Goal: Task Accomplishment & Management: Use online tool/utility

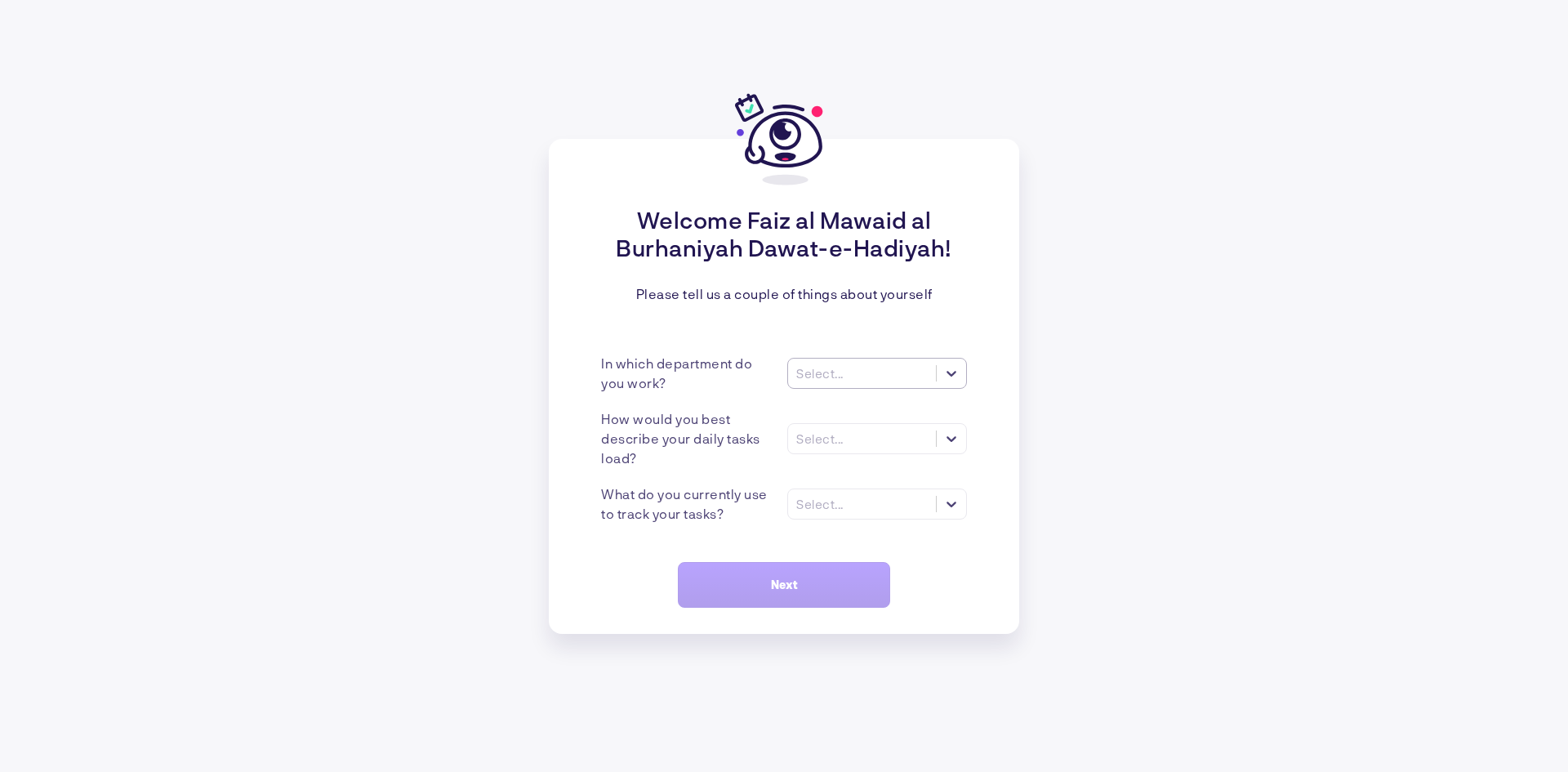
click at [865, 370] on div "Select..." at bounding box center [862, 373] width 148 height 17
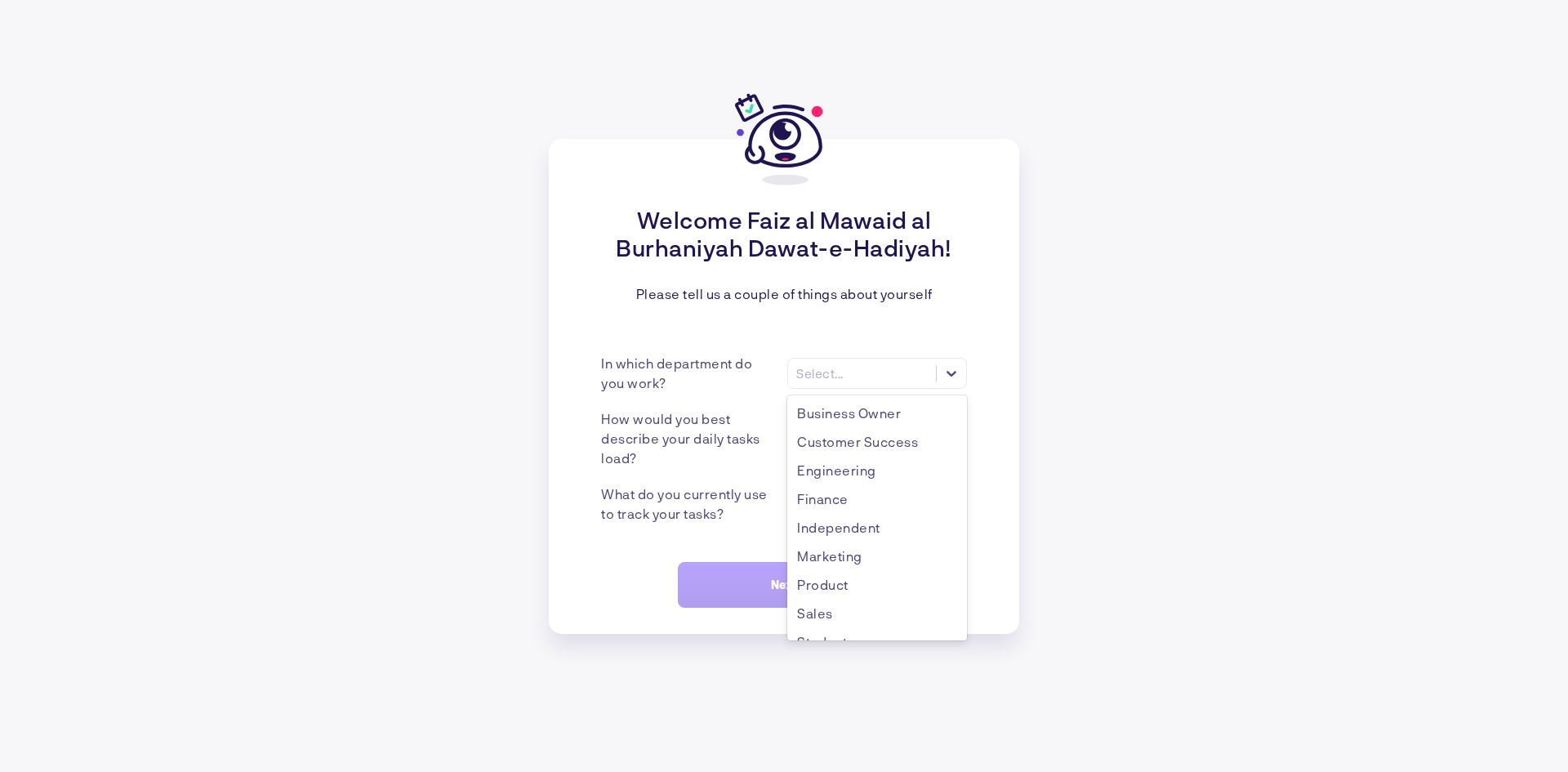
click at [771, 299] on div "Please tell us a couple of things about yourself" at bounding box center [784, 294] width 297 height 16
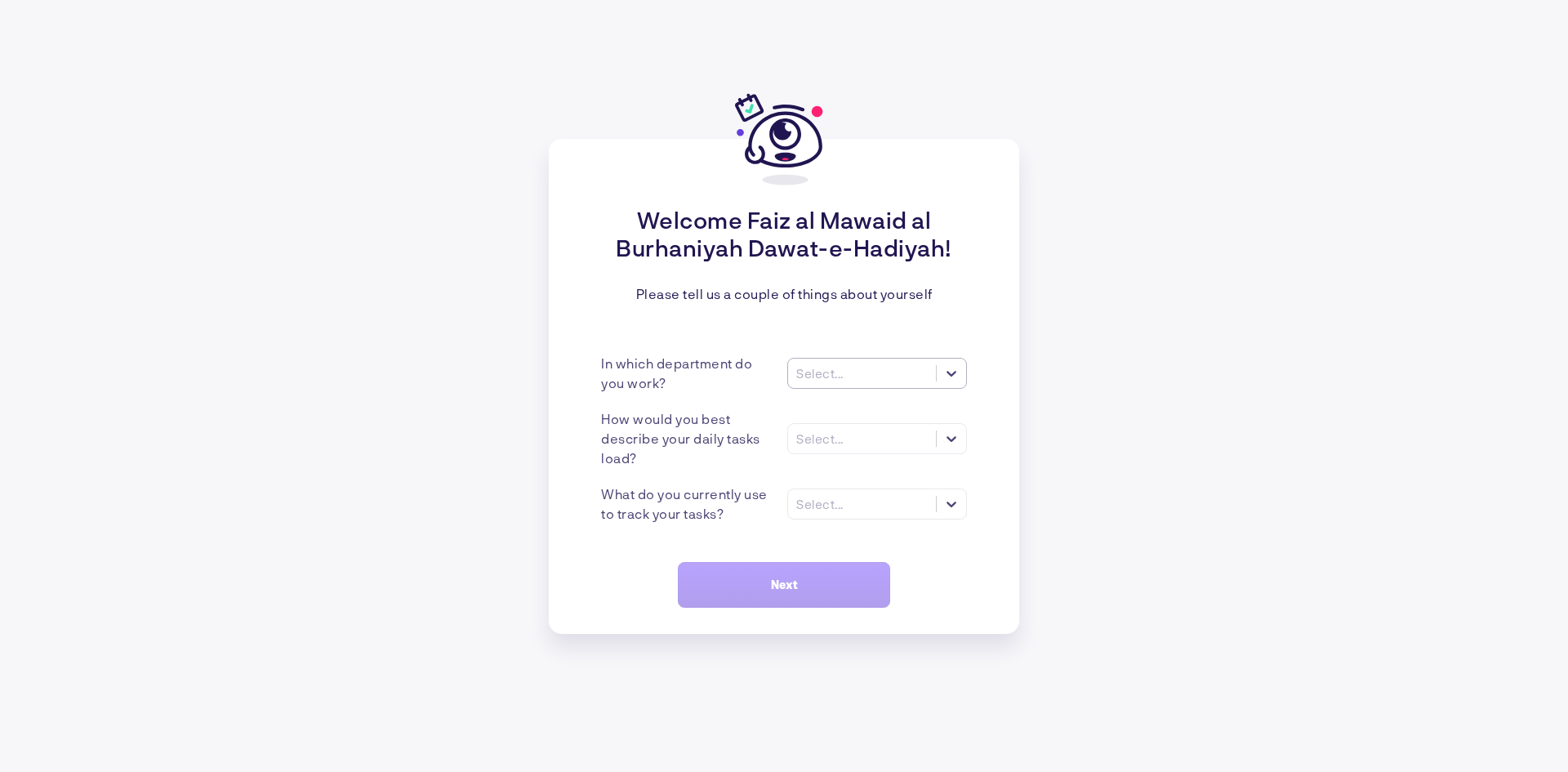
click at [863, 370] on div "Select..." at bounding box center [862, 373] width 148 height 17
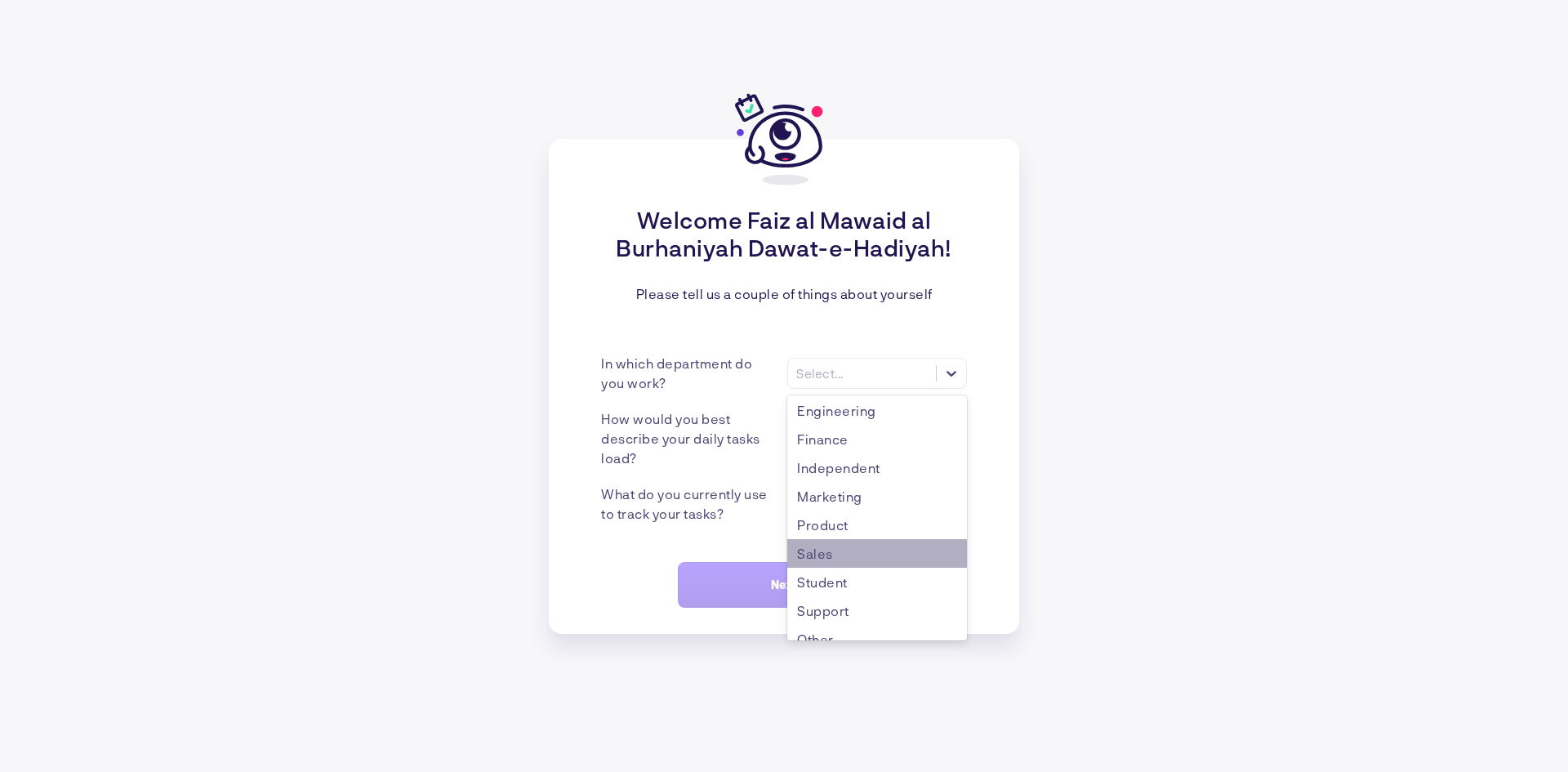
scroll to position [76, 0]
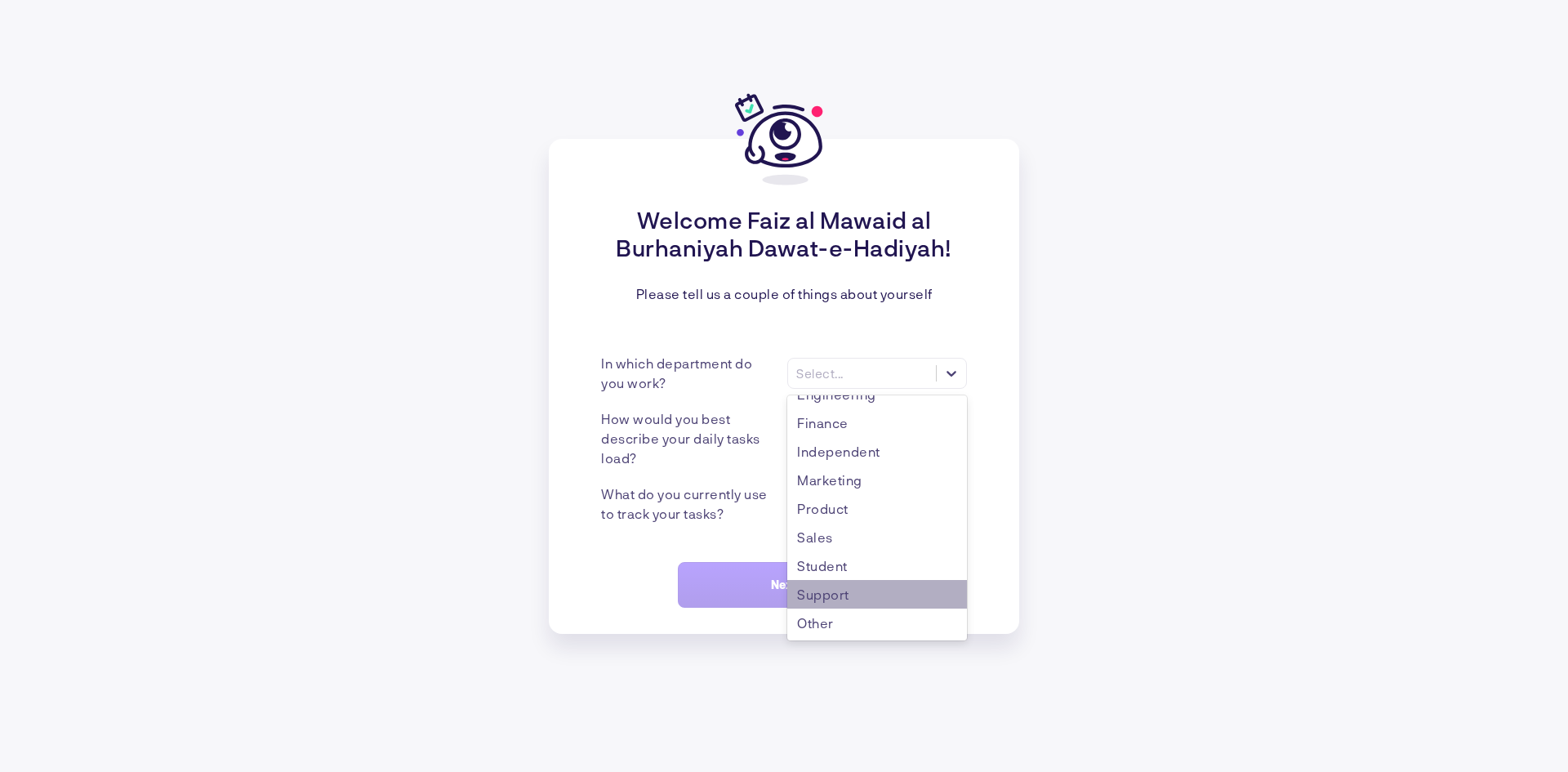
click at [868, 598] on div "Support" at bounding box center [877, 594] width 179 height 29
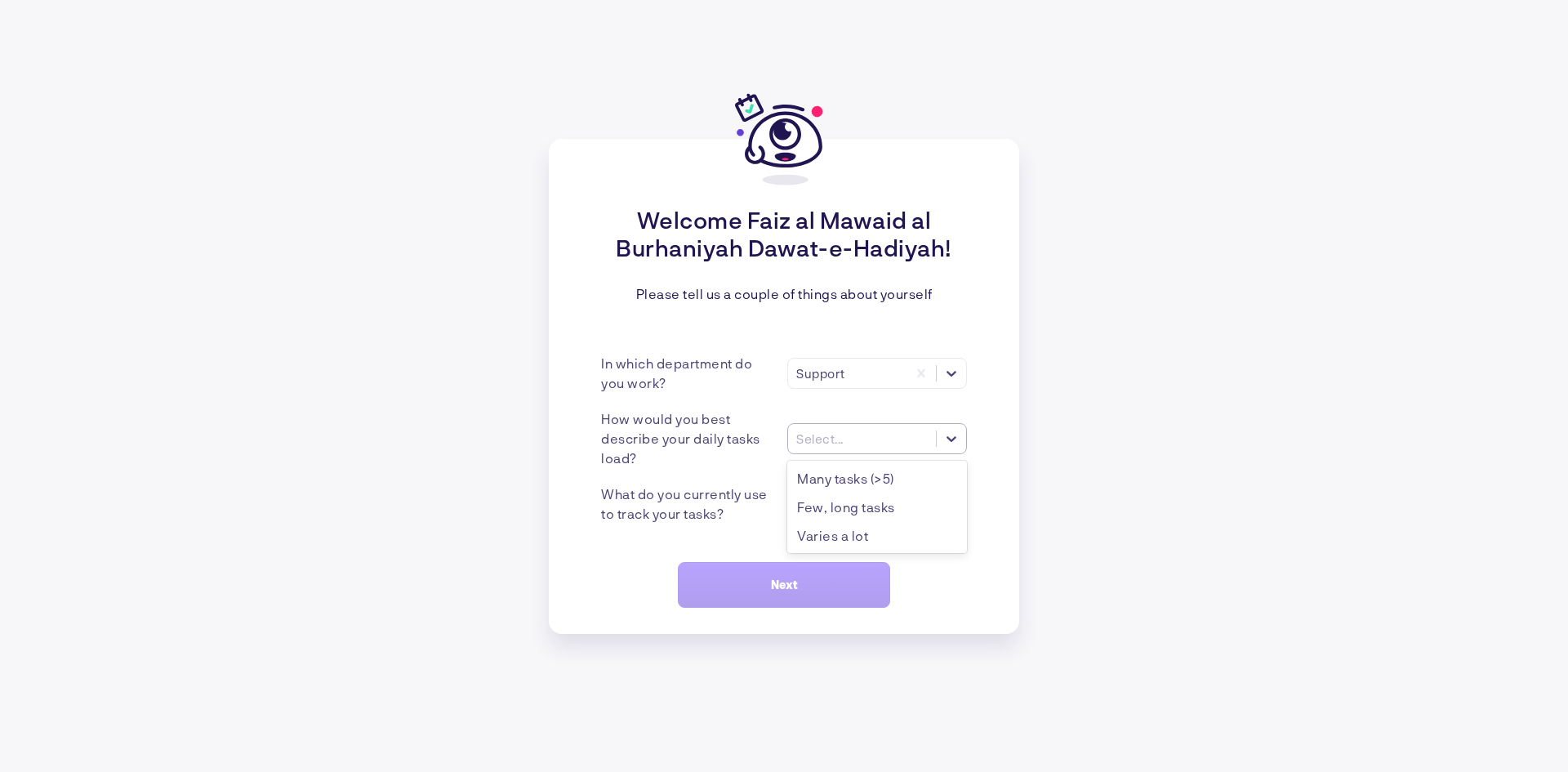
click at [884, 434] on div "Select..." at bounding box center [862, 438] width 148 height 17
click at [872, 527] on div "Varies a lot" at bounding box center [877, 535] width 179 height 29
click at [873, 511] on div "Select..." at bounding box center [862, 503] width 148 height 17
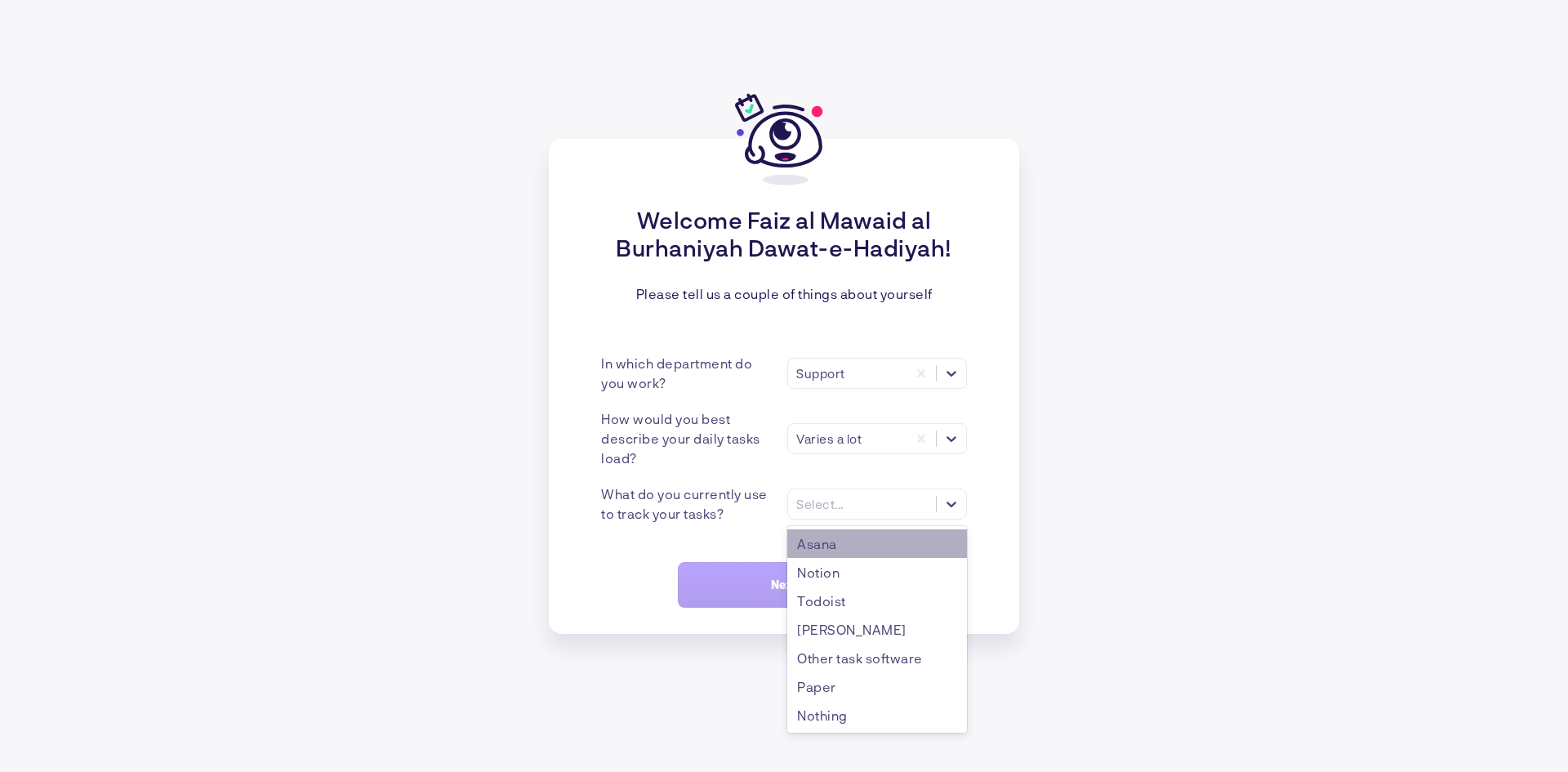
click at [863, 535] on div "Asana" at bounding box center [877, 543] width 179 height 29
click at [858, 511] on div "Asana" at bounding box center [848, 503] width 118 height 17
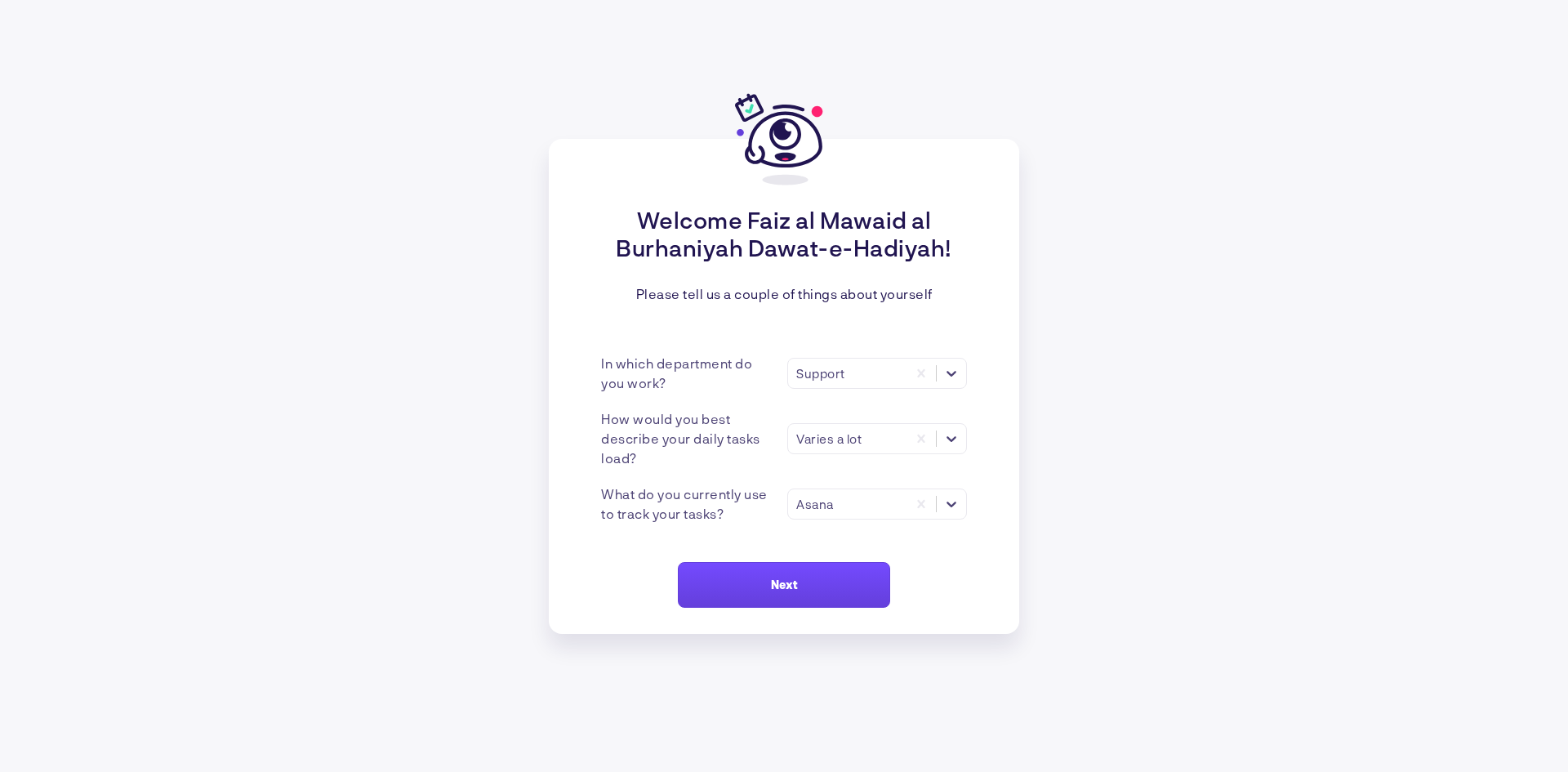
click at [825, 562] on button "Next" at bounding box center [784, 585] width 212 height 45
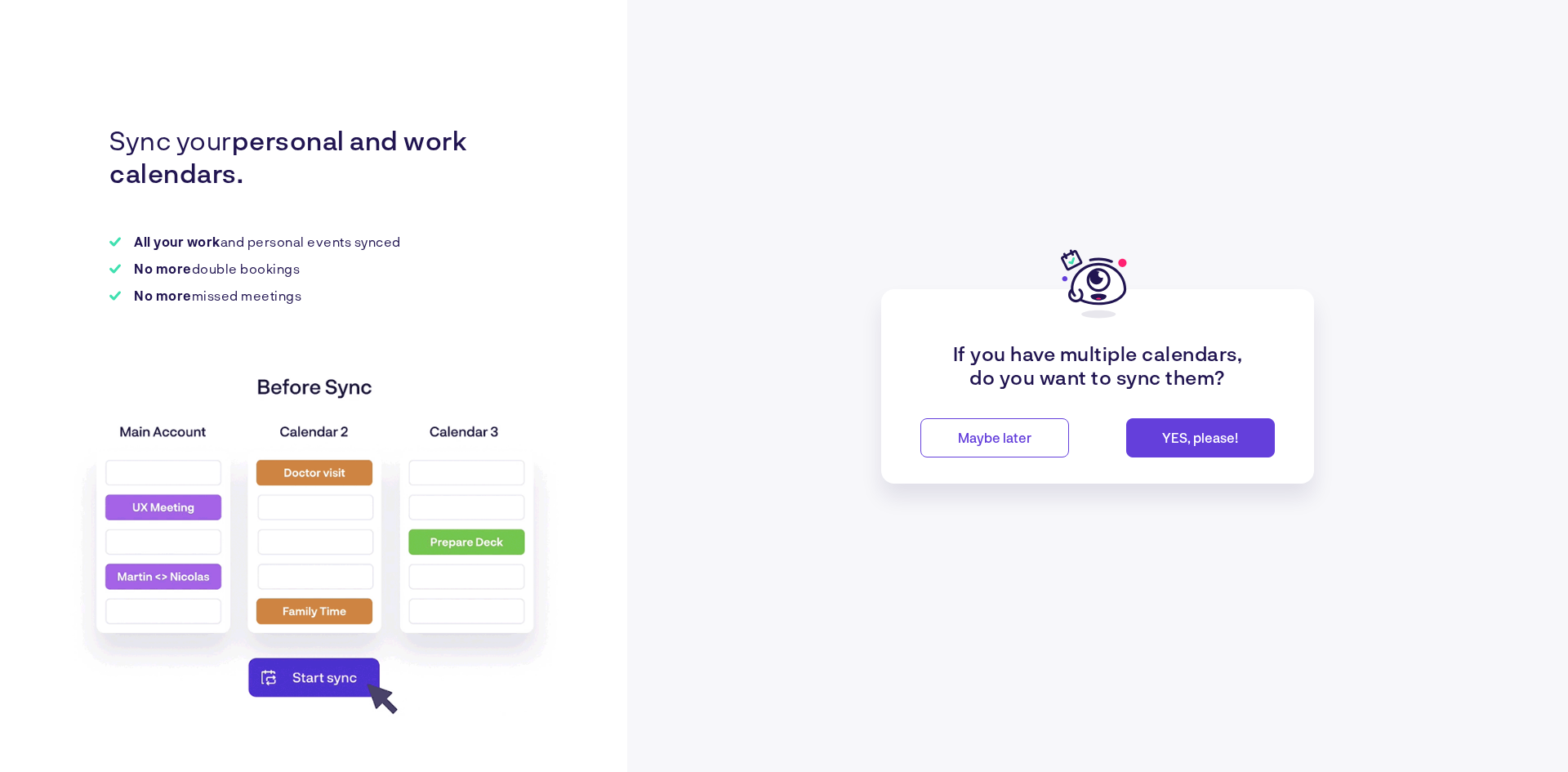
click at [1183, 439] on span "YES, please!" at bounding box center [1199, 438] width 76 height 16
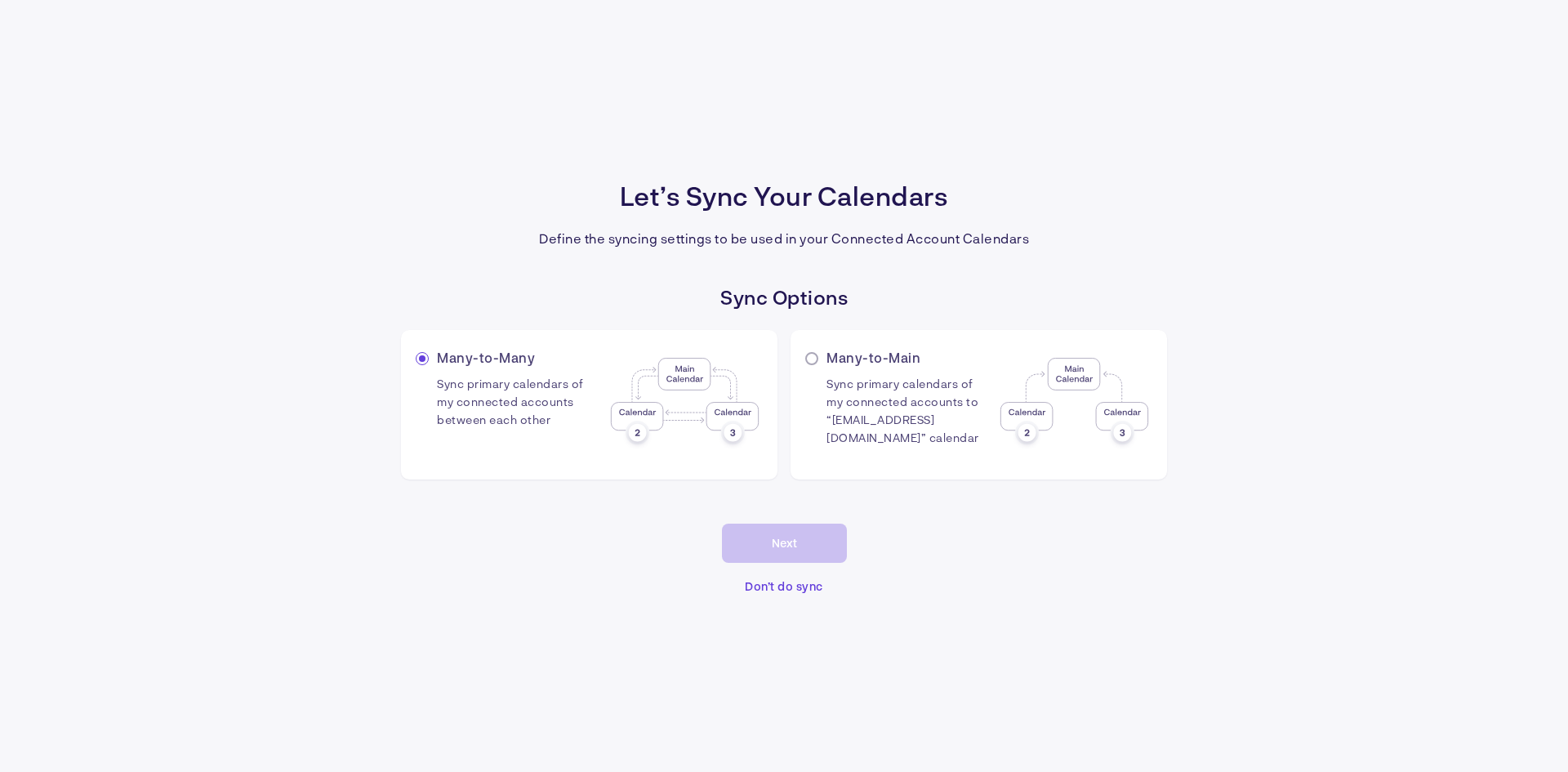
click at [421, 364] on input "radio" at bounding box center [425, 360] width 11 height 11
radio input "true"
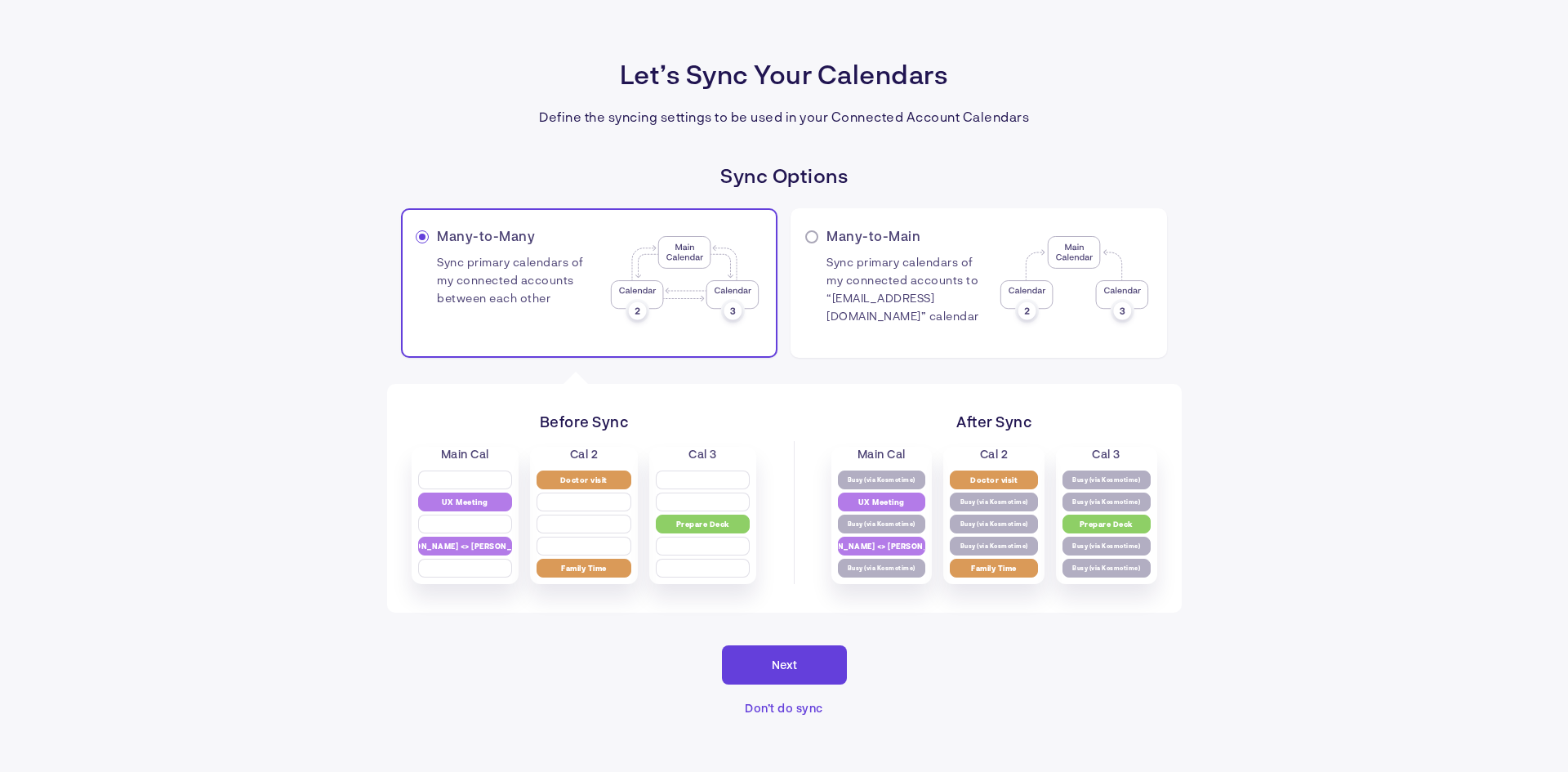
click at [811, 656] on button "Next" at bounding box center [784, 666] width 125 height 39
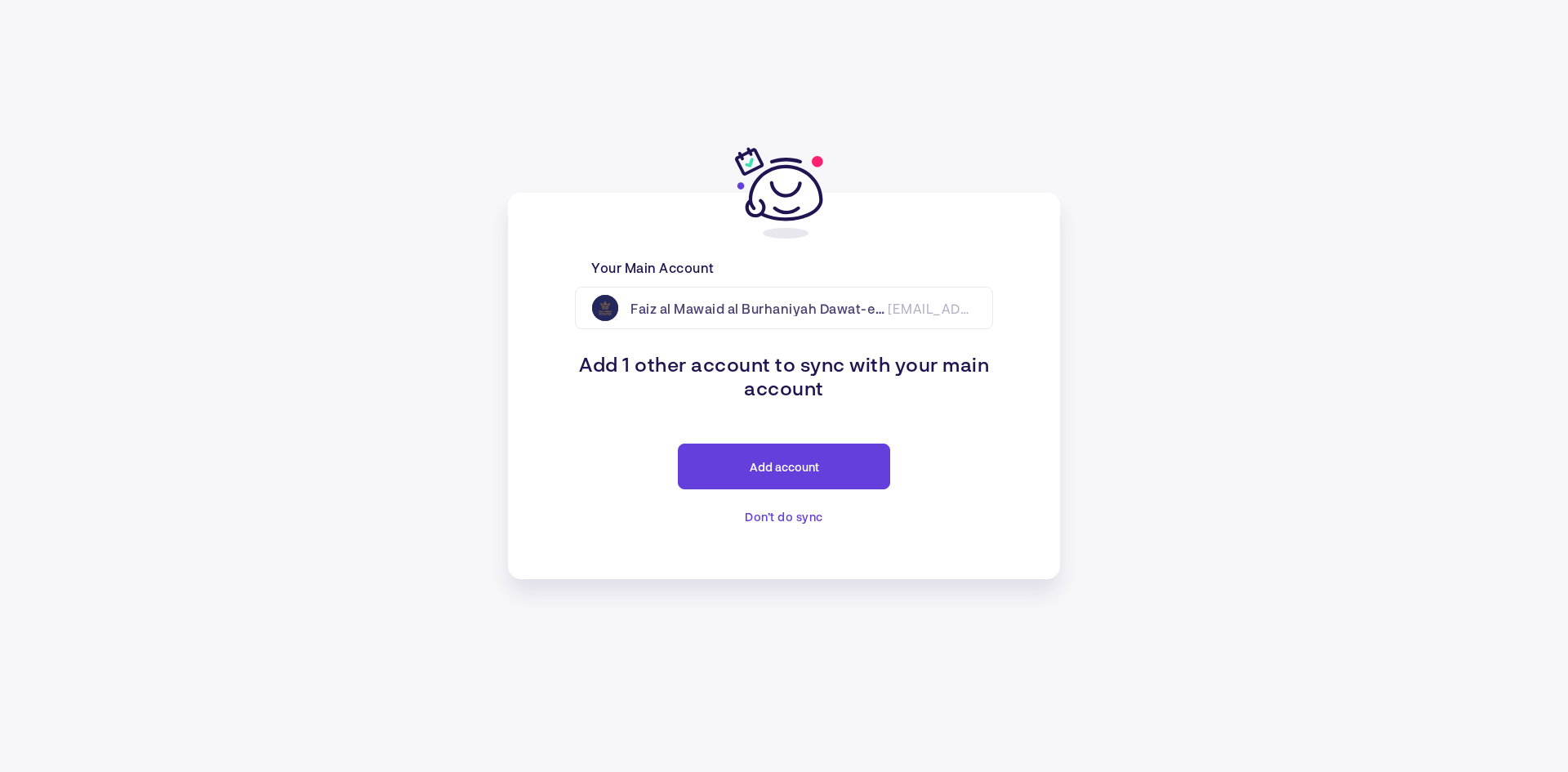
click at [781, 517] on span "Don’t do sync" at bounding box center [784, 517] width 79 height 14
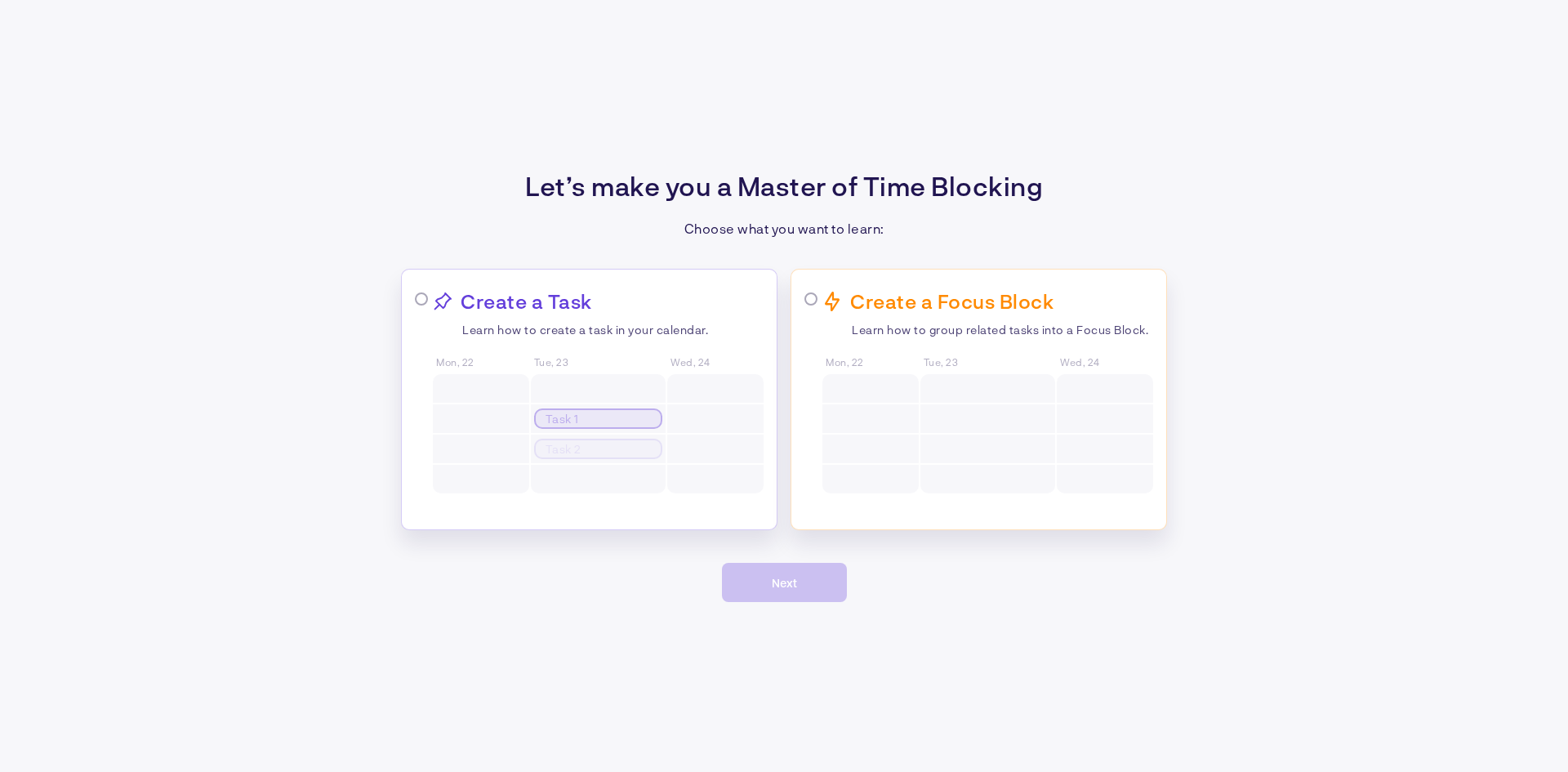
click at [651, 334] on p "Learn how to create a task in your calendar." at bounding box center [613, 329] width 302 height 14
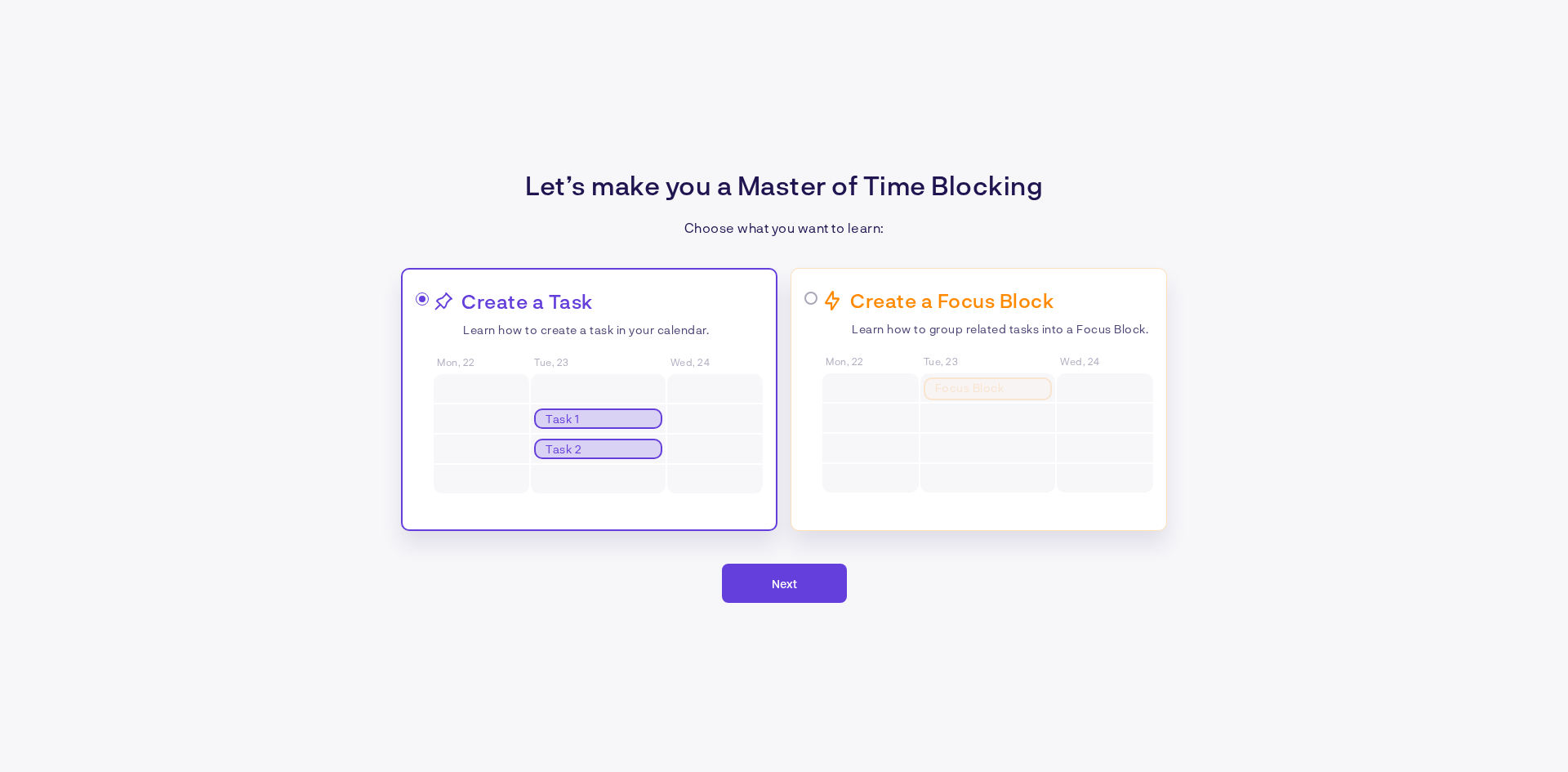
click at [920, 321] on p "Learn how to group related tasks into a Focus Block." at bounding box center [1002, 328] width 302 height 14
radio input "false"
radio input "true"
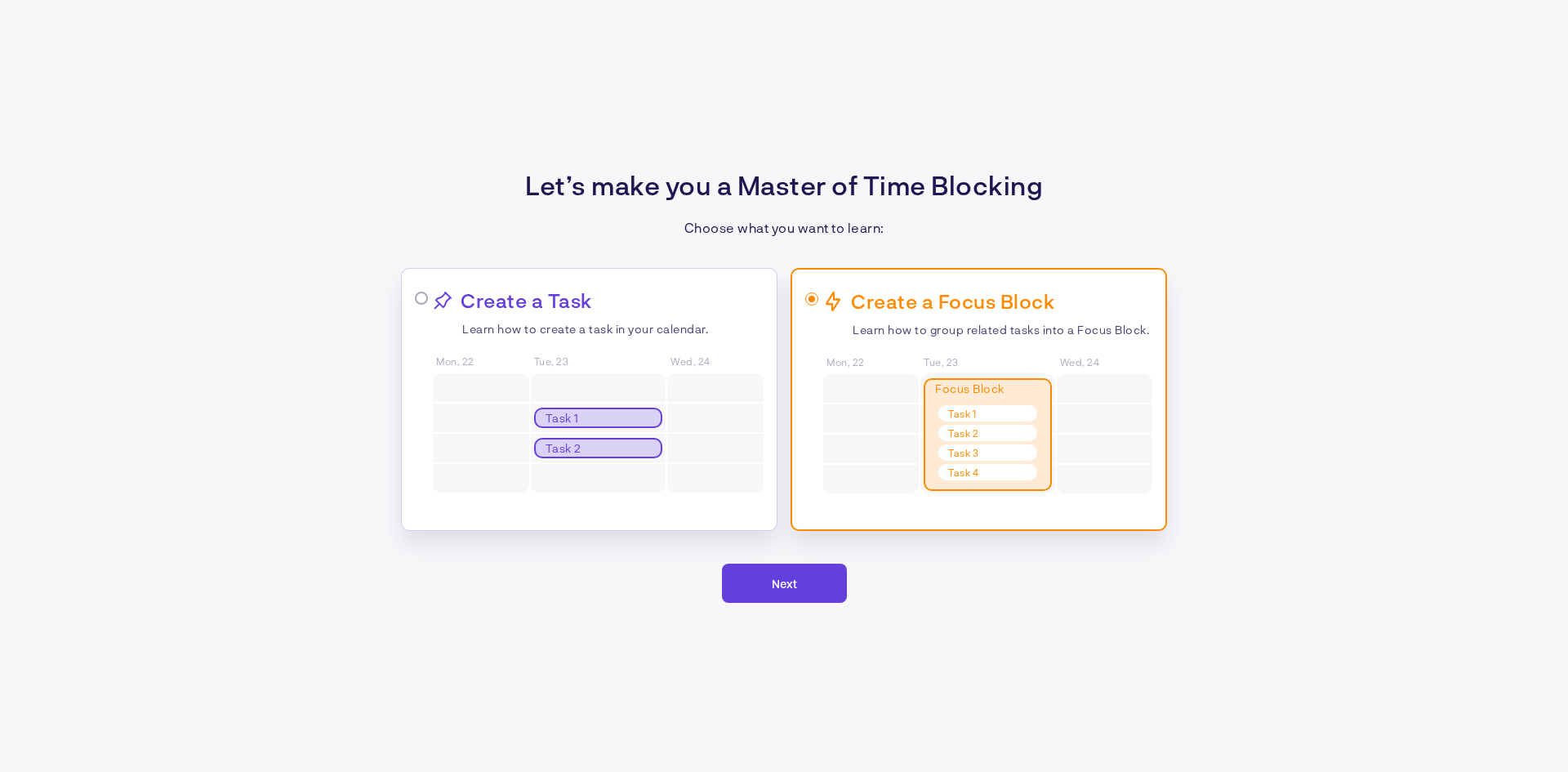
click at [637, 333] on p "Learn how to create a task in your calendar." at bounding box center [613, 328] width 302 height 14
radio input "true"
radio input "false"
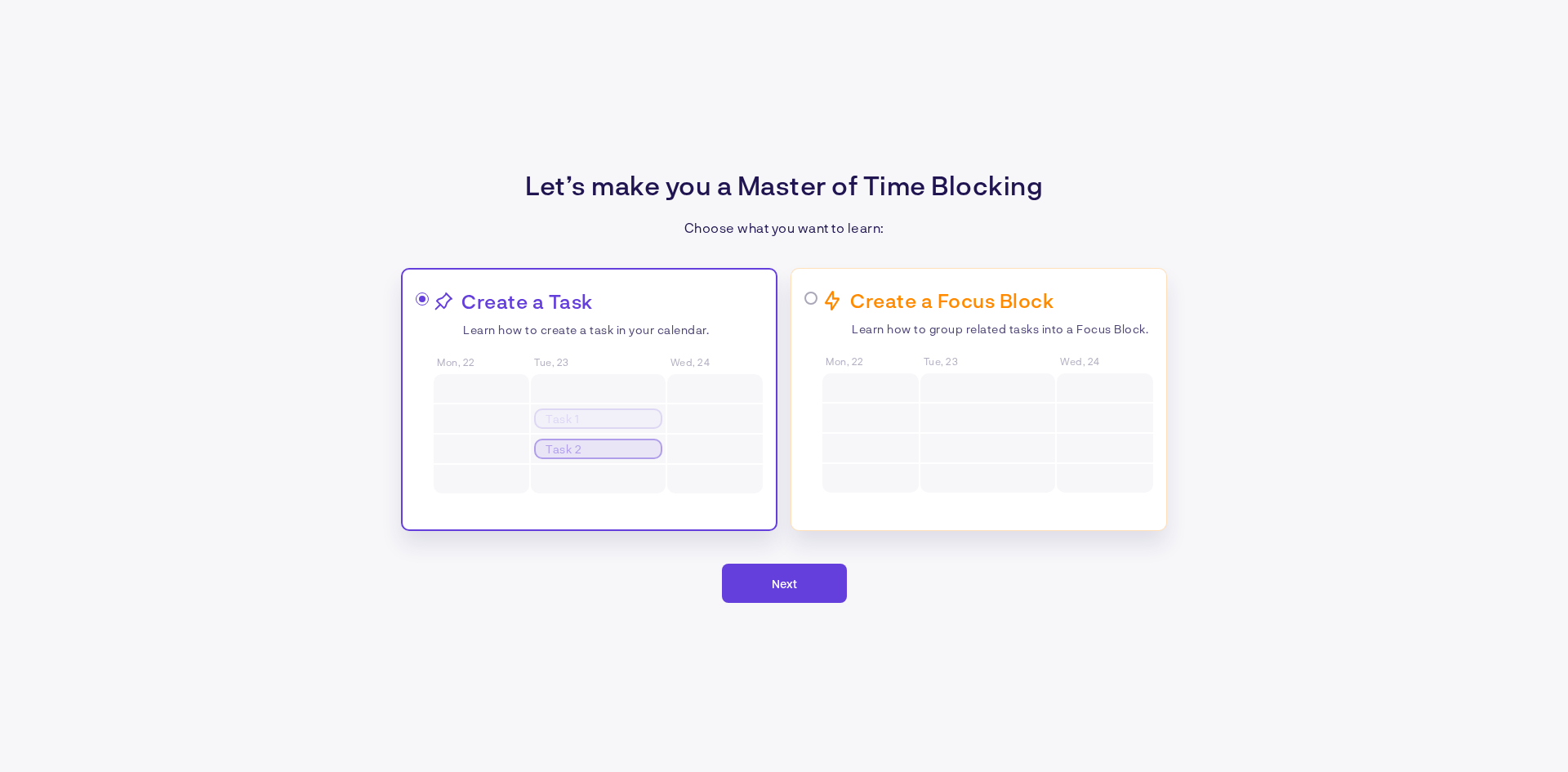
click at [773, 585] on span "Next" at bounding box center [784, 584] width 26 height 14
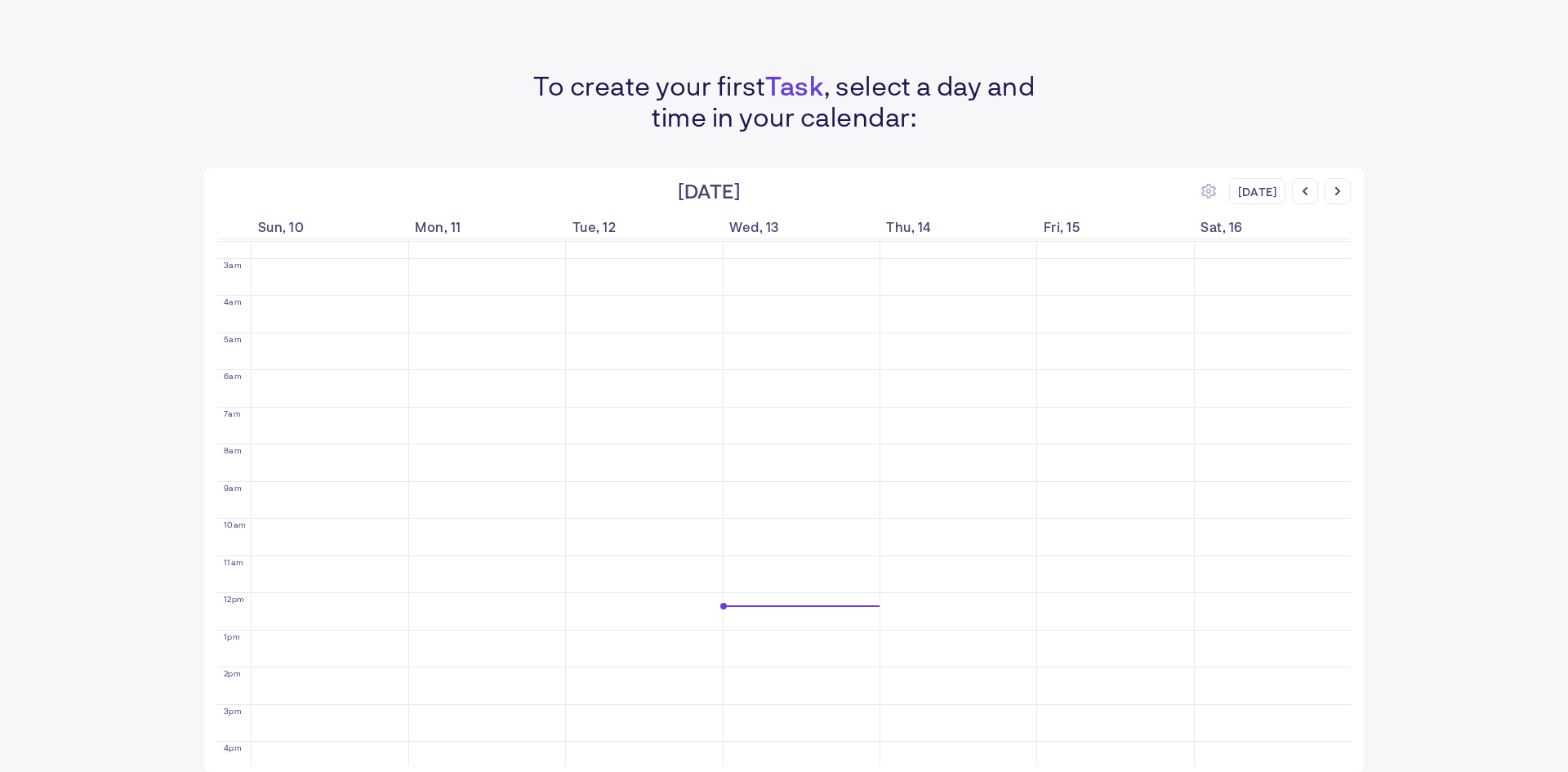
scroll to position [94, 0]
click at [1514, 291] on div "To create your first Task , select a day and time in your calendar: [DATE] [DAT…" at bounding box center [784, 386] width 1568 height 772
click at [1205, 186] on icon at bounding box center [1208, 190] width 15 height 15
click at [1284, 157] on div "To create your first Task , select a day and time in your calendar: [DATE] Star…" at bounding box center [784, 386] width 1568 height 772
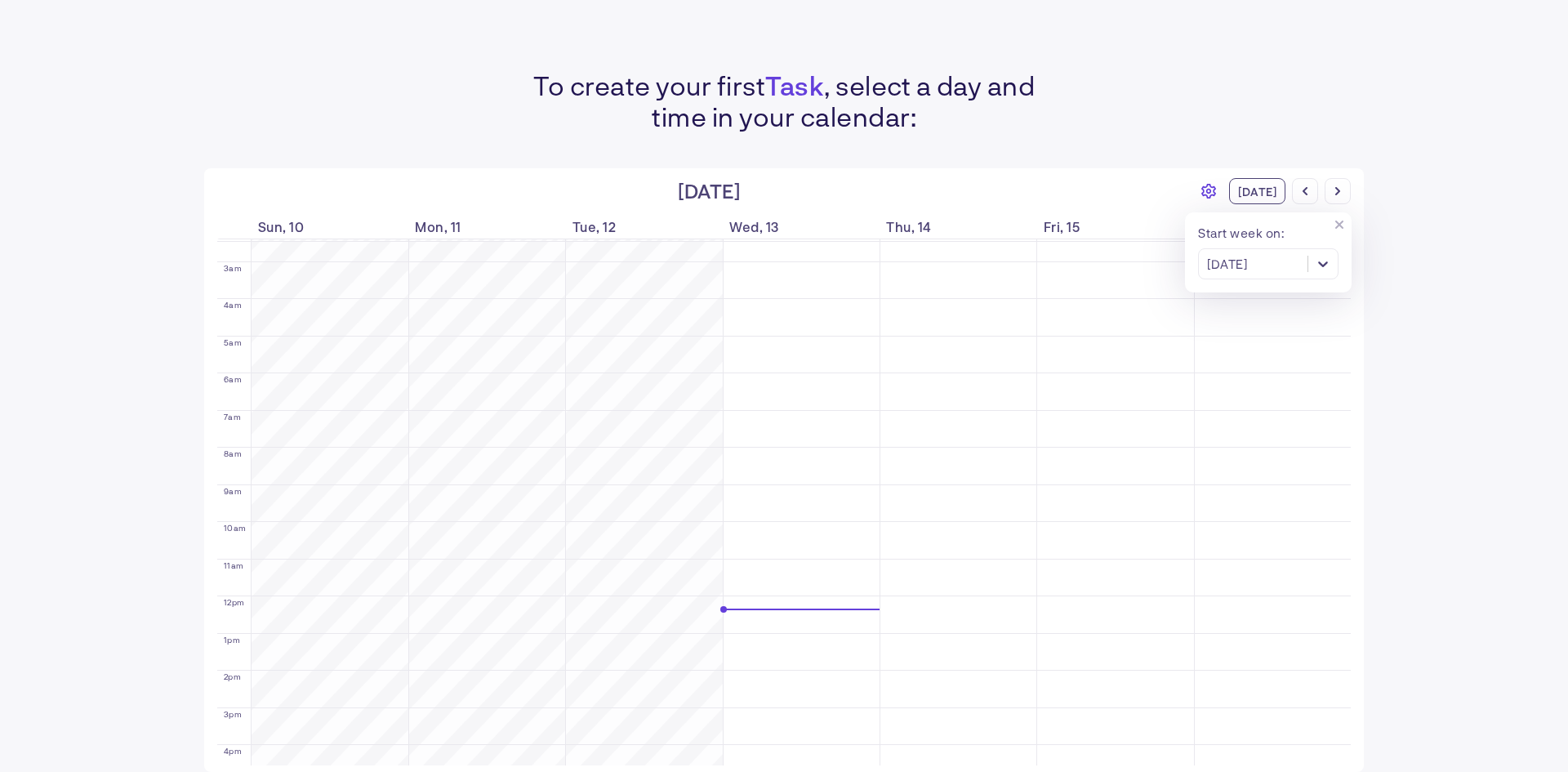
click at [1236, 200] on div "[DATE]" at bounding box center [1257, 191] width 56 height 27
click at [1518, 434] on div "To create your first Task , select a day and time in your calendar: [DATE] Star…" at bounding box center [784, 386] width 1568 height 772
